Goal: Transaction & Acquisition: Purchase product/service

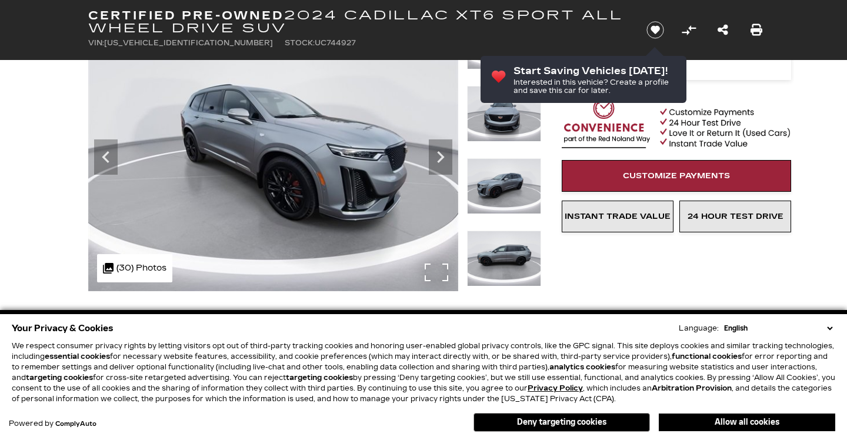
scroll to position [108, 0]
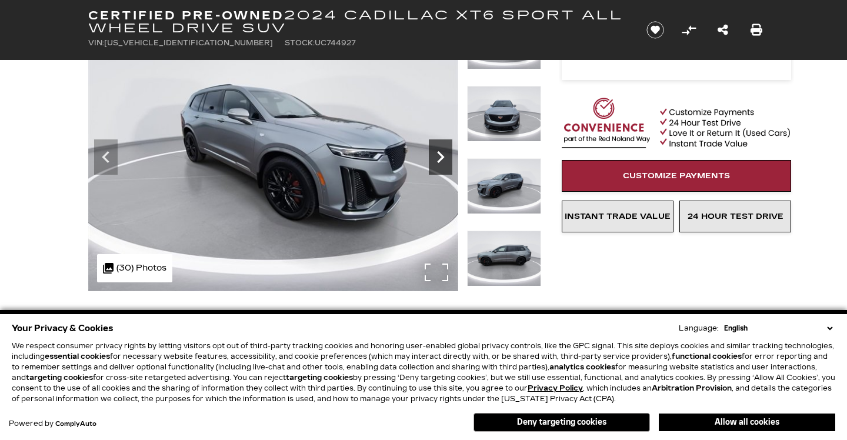
click at [438, 169] on icon "Next" at bounding box center [441, 157] width 24 height 24
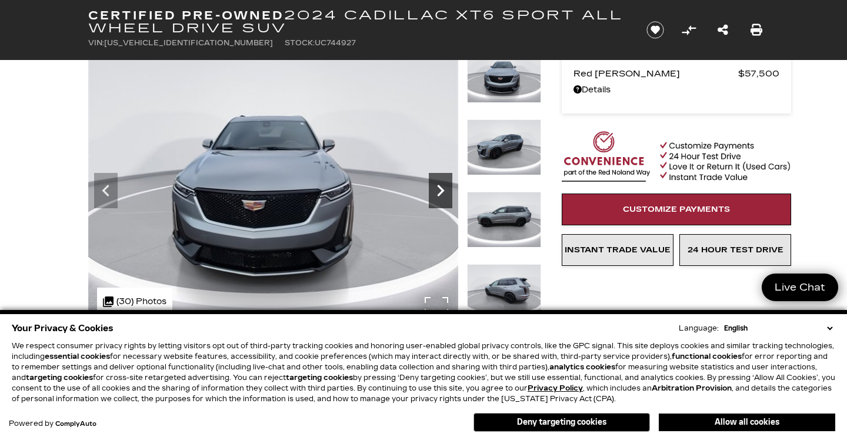
scroll to position [0, 0]
click at [438, 188] on icon "Next" at bounding box center [441, 191] width 24 height 24
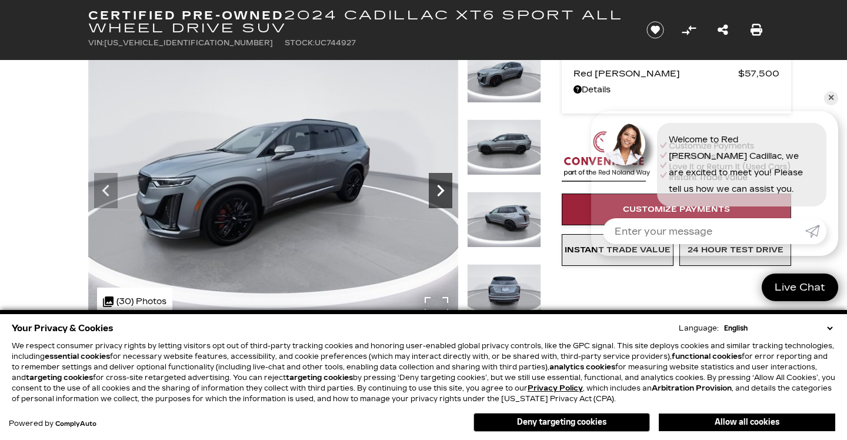
click at [438, 188] on icon "Next" at bounding box center [441, 191] width 24 height 24
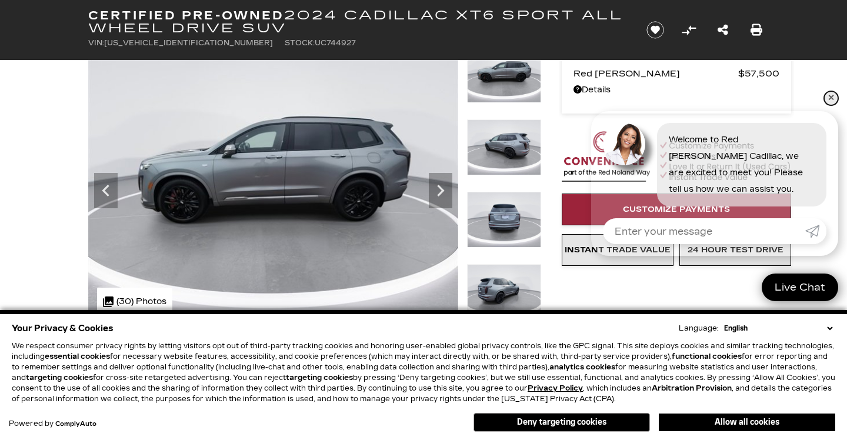
click at [834, 96] on link "✕" at bounding box center [831, 98] width 14 height 14
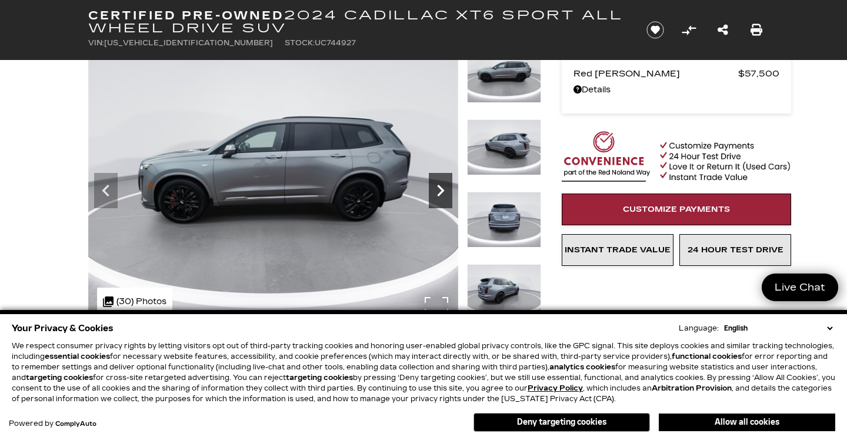
click at [446, 182] on icon "Next" at bounding box center [441, 191] width 24 height 24
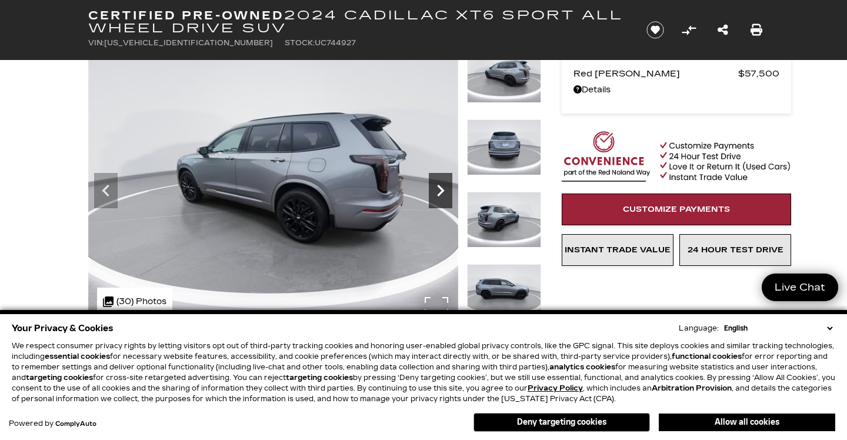
click at [446, 183] on icon "Next" at bounding box center [441, 191] width 24 height 24
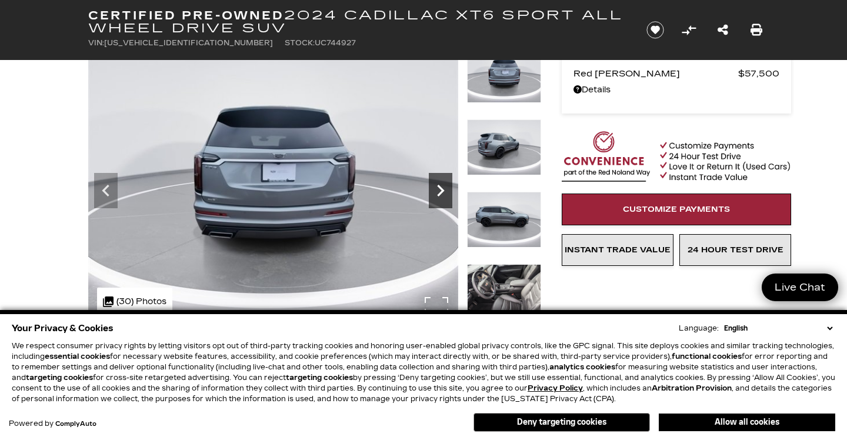
click at [446, 183] on icon "Next" at bounding box center [441, 191] width 24 height 24
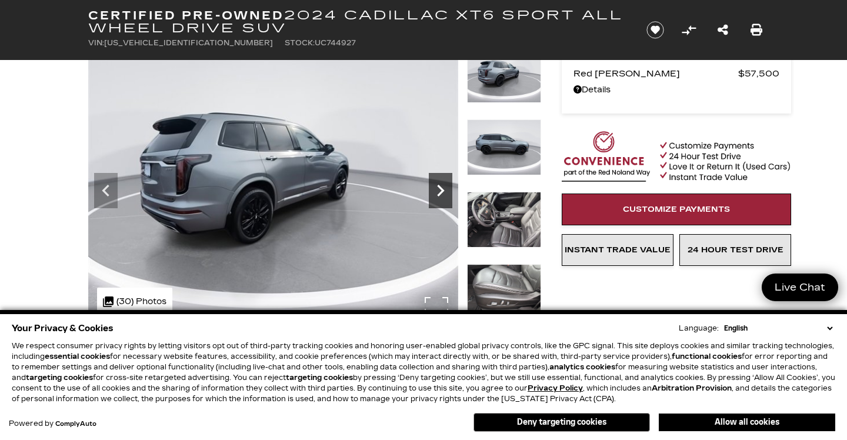
click at [446, 184] on icon "Next" at bounding box center [441, 191] width 24 height 24
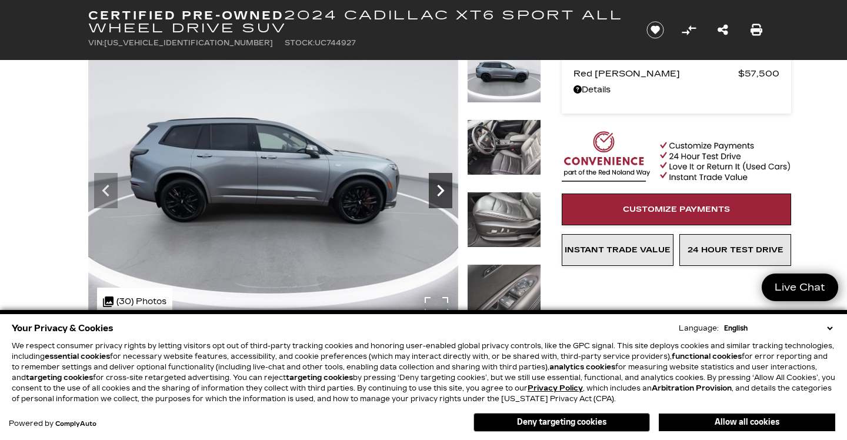
click at [446, 184] on icon "Next" at bounding box center [441, 191] width 24 height 24
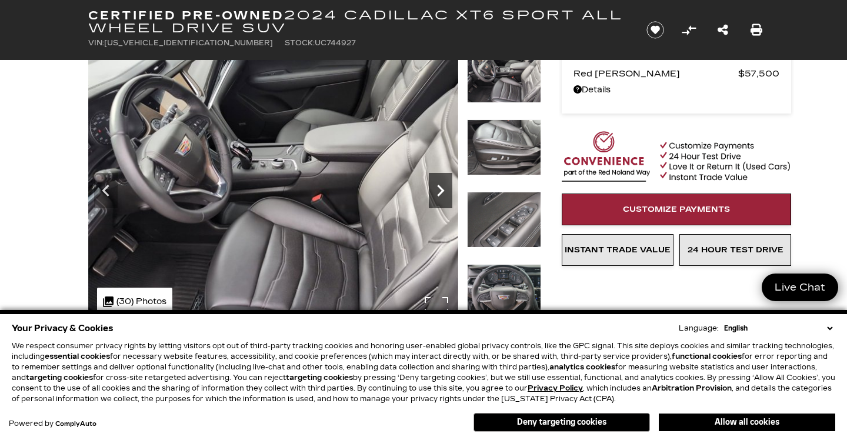
click at [446, 184] on icon "Next" at bounding box center [441, 191] width 24 height 24
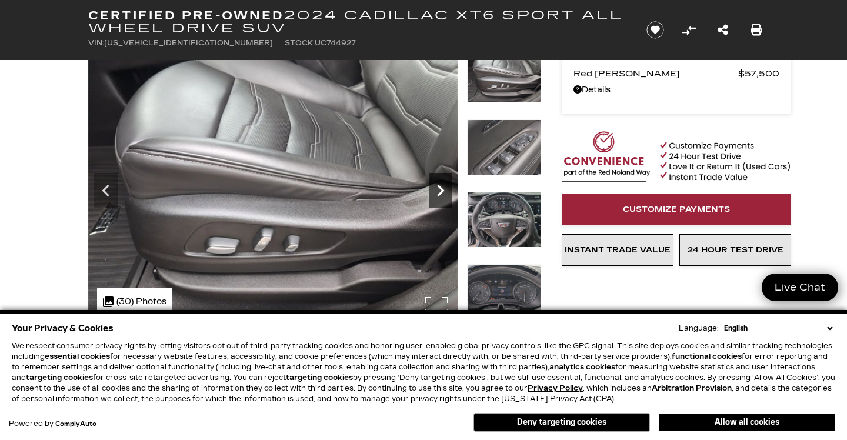
click at [446, 184] on icon "Next" at bounding box center [441, 191] width 24 height 24
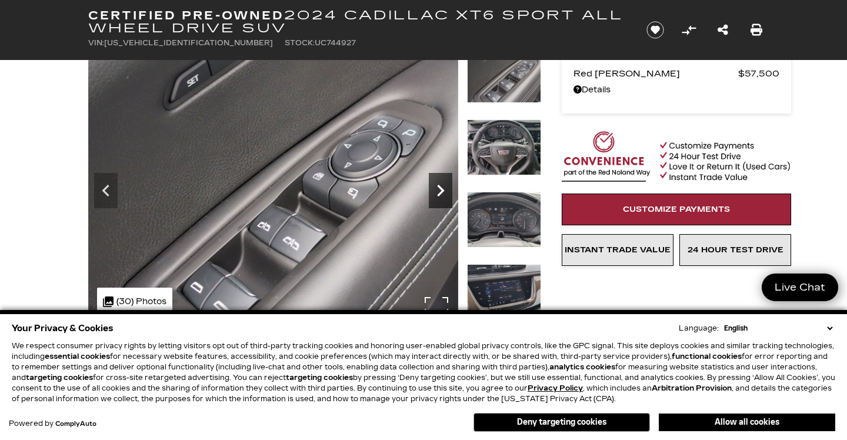
click at [446, 184] on icon "Next" at bounding box center [441, 191] width 24 height 24
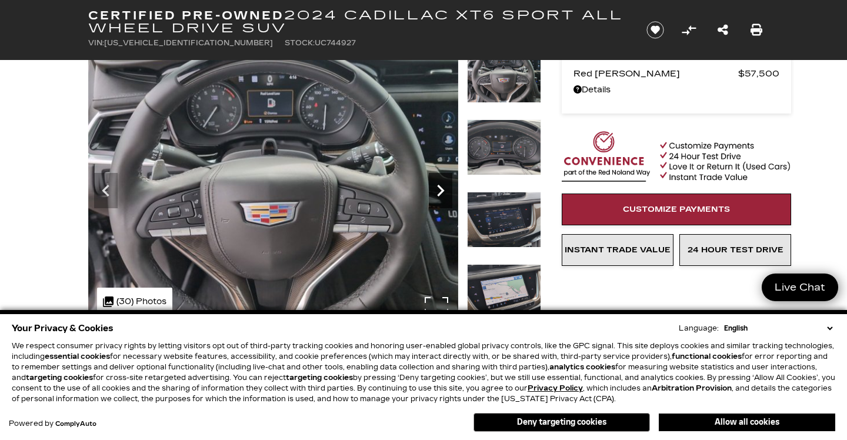
click at [446, 183] on icon "Next" at bounding box center [441, 191] width 24 height 24
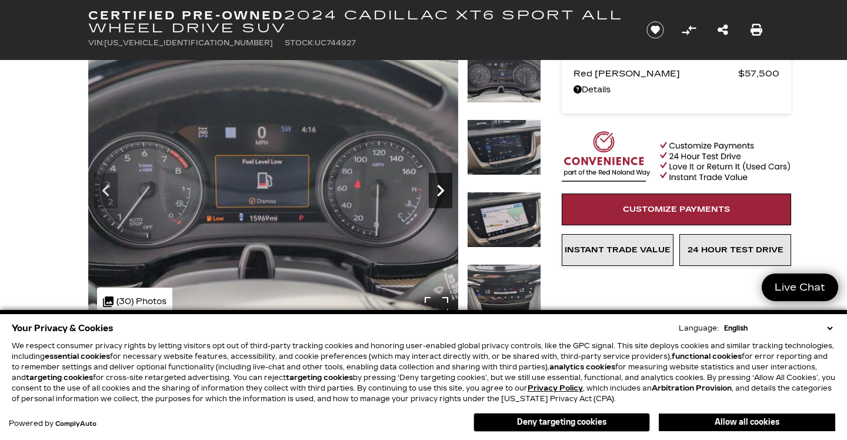
click at [446, 183] on icon "Next" at bounding box center [441, 191] width 24 height 24
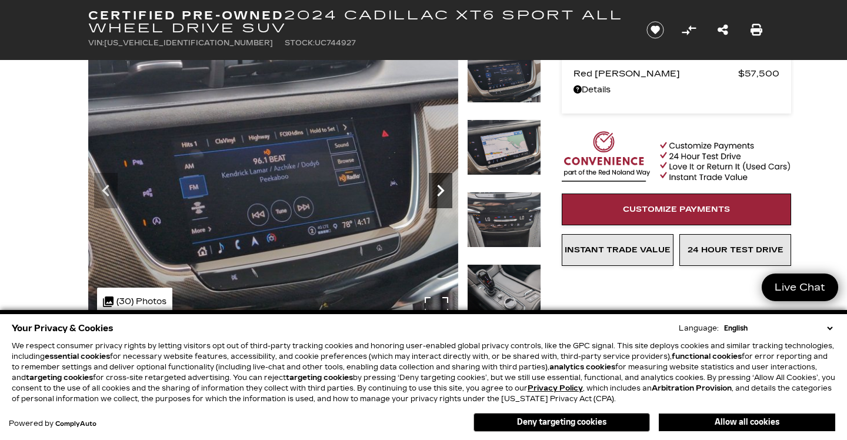
click at [446, 183] on icon "Next" at bounding box center [441, 191] width 24 height 24
